Goal: Check status: Check status

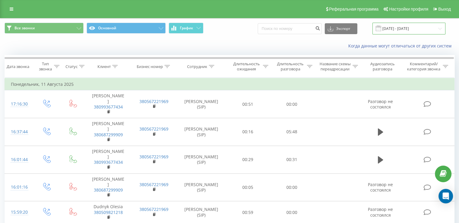
click at [392, 32] on input "[DATE] - [DATE]" at bounding box center [408, 29] width 73 height 12
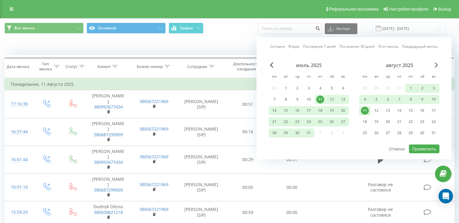
click at [437, 64] on span "Next Month" at bounding box center [436, 64] width 4 height 5
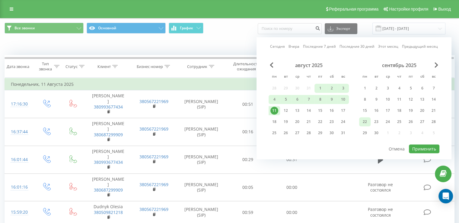
click at [362, 124] on div "22" at bounding box center [365, 122] width 8 height 8
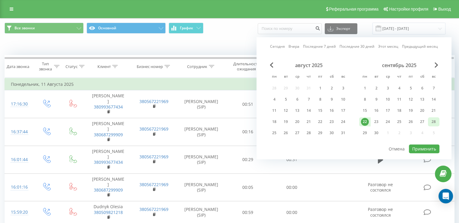
click at [437, 118] on div "28" at bounding box center [433, 122] width 8 height 8
click at [423, 146] on button "Применить" at bounding box center [424, 148] width 30 height 9
type input "[DATE] - [DATE]"
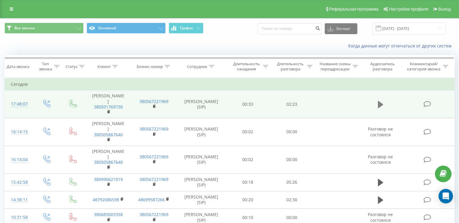
click at [376, 100] on button at bounding box center [380, 104] width 9 height 9
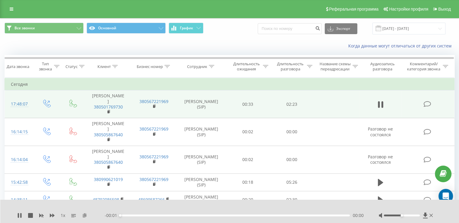
click at [84, 214] on icon at bounding box center [84, 215] width 5 height 4
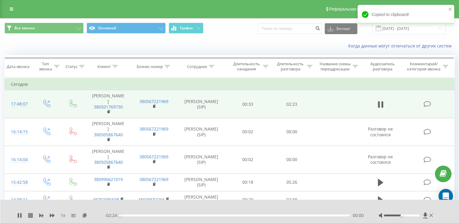
click at [31, 215] on icon at bounding box center [30, 215] width 5 height 5
